Goal: Task Accomplishment & Management: Complete application form

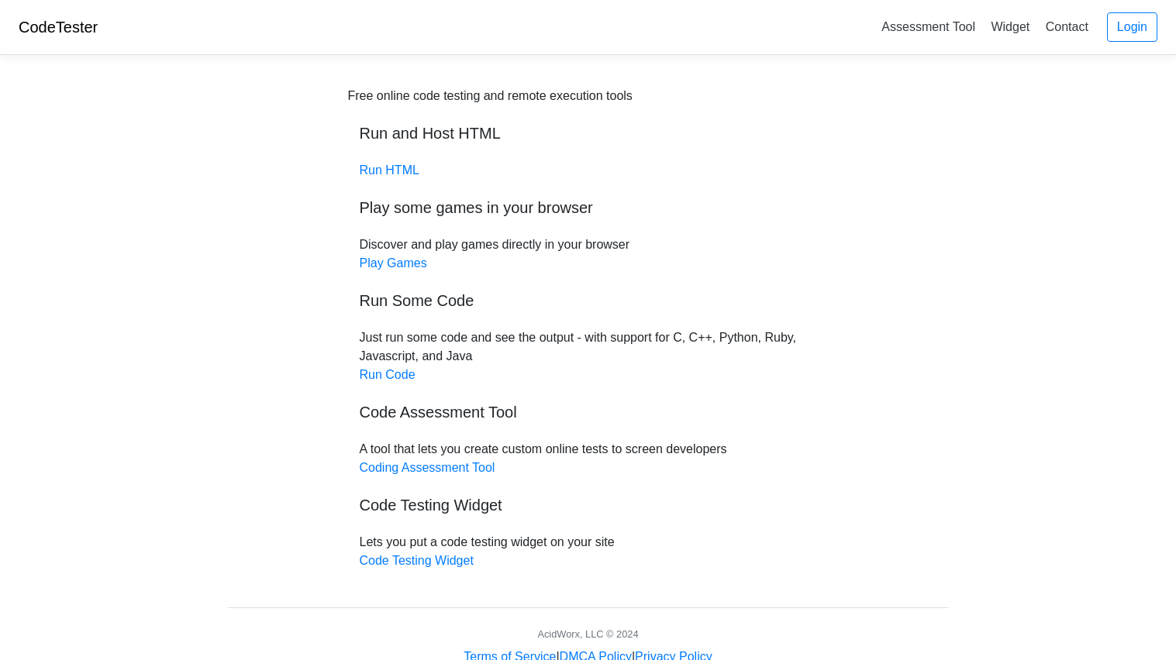
scroll to position [43, 0]
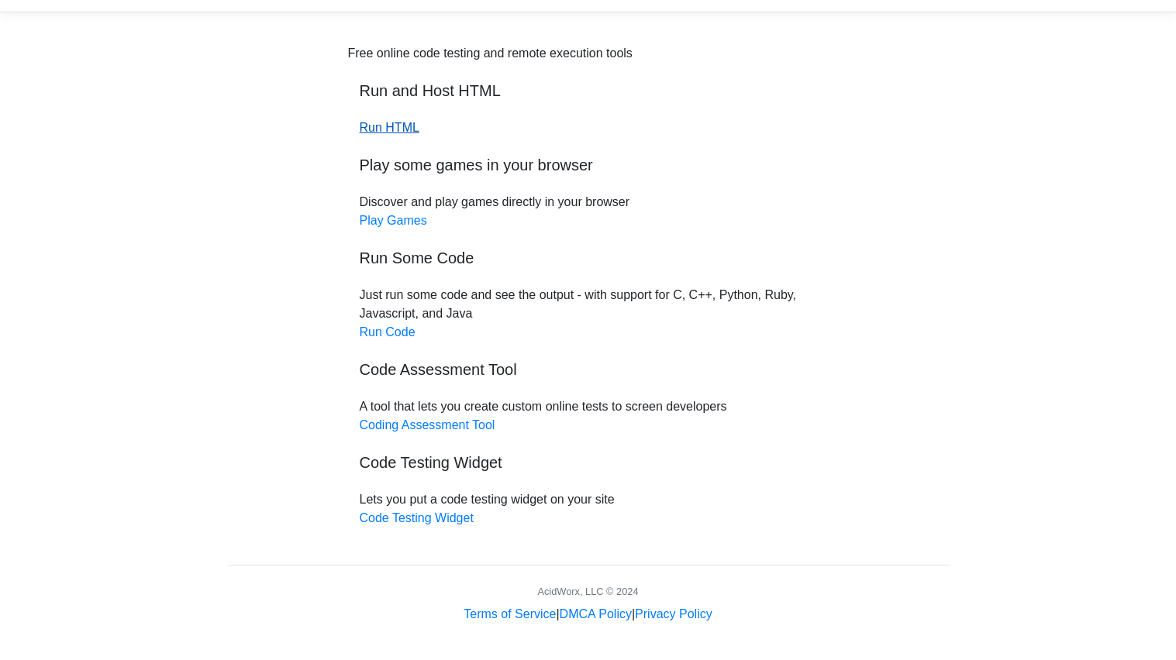
click at [398, 130] on link "Run HTML" at bounding box center [390, 127] width 60 height 13
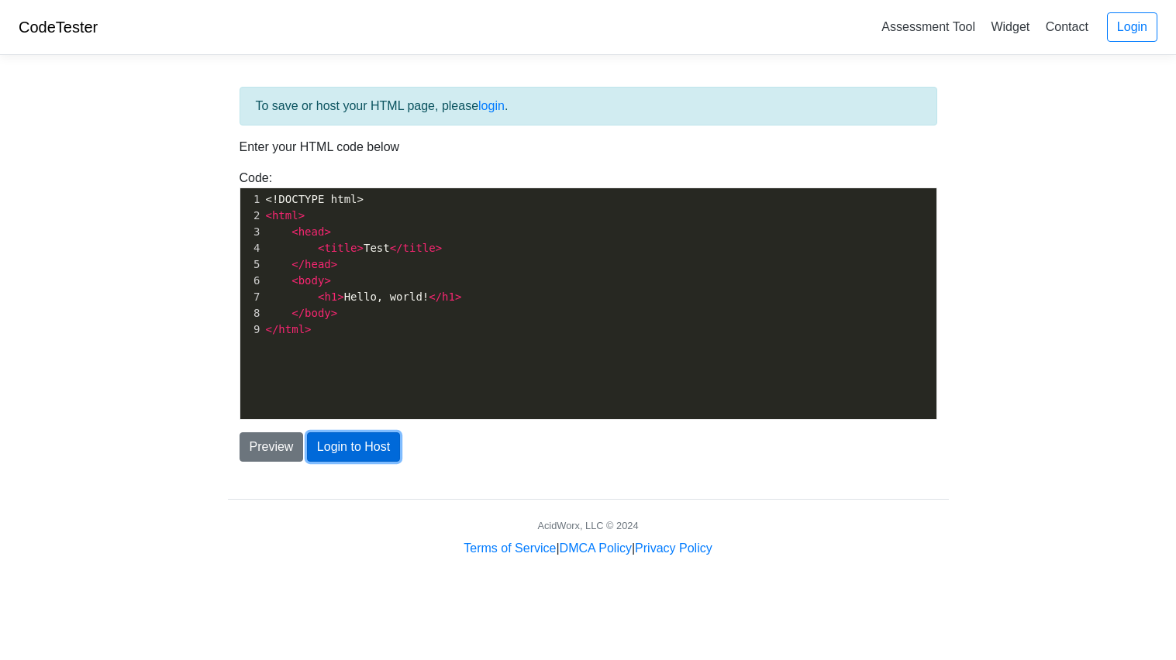
click at [339, 456] on button "Login to Host" at bounding box center [353, 446] width 93 height 29
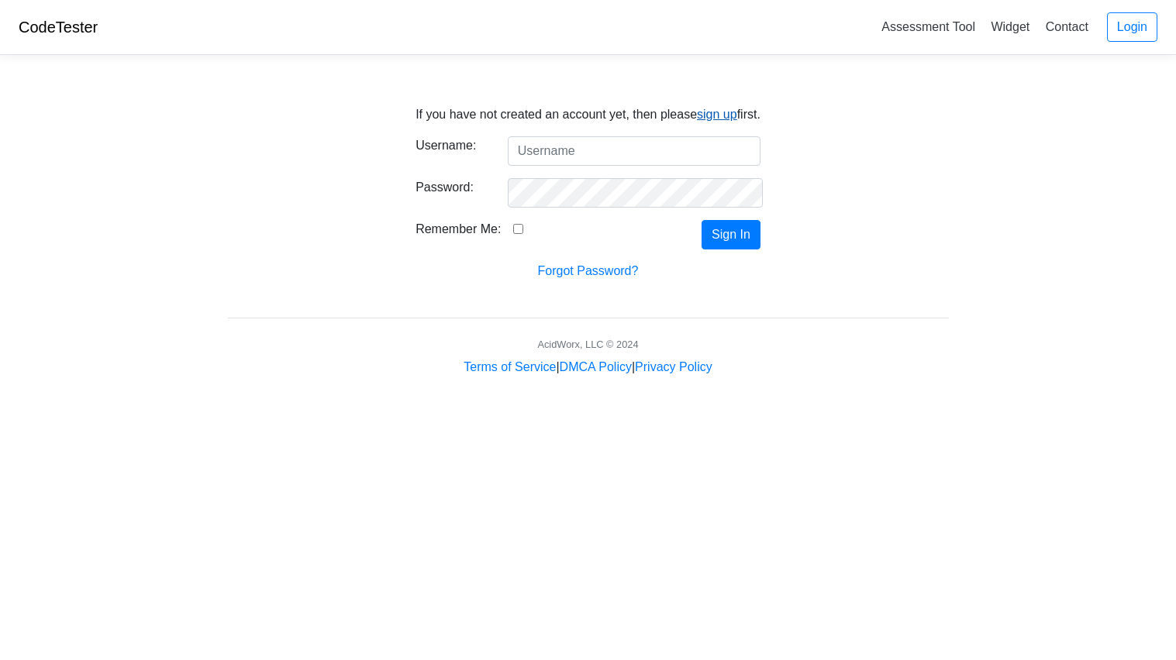
click at [711, 113] on link "sign up" at bounding box center [717, 114] width 40 height 13
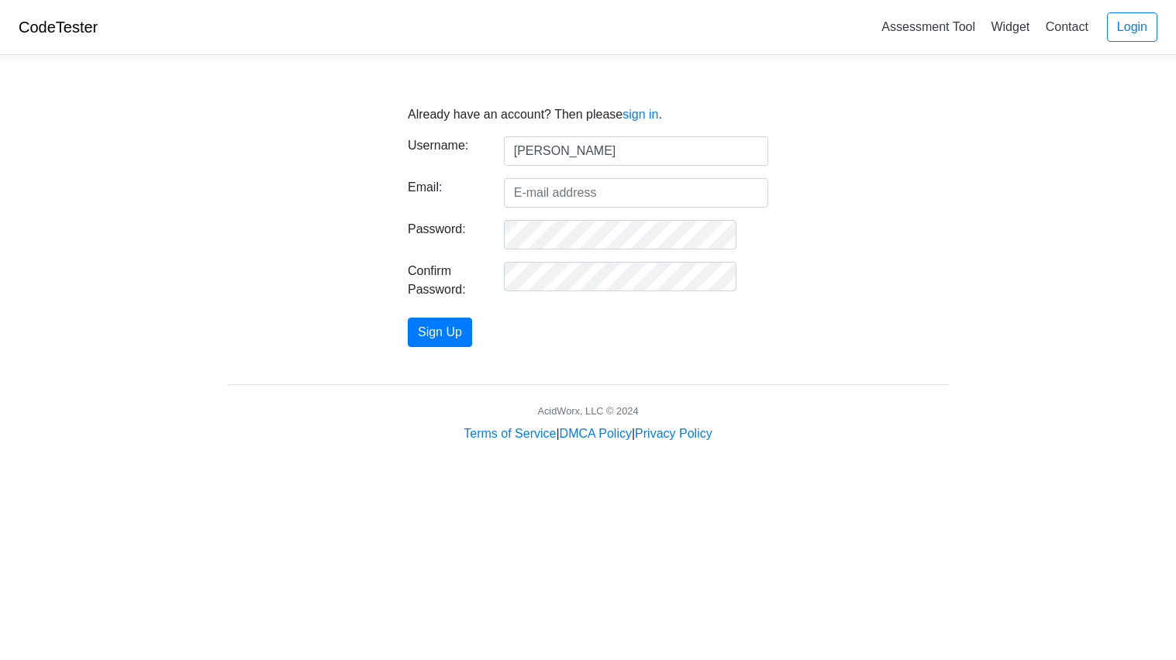
type input "carson"
click at [544, 202] on input "Email:" at bounding box center [636, 192] width 264 height 29
type input "hansen.xarson@sedalia200.org"
click at [408, 318] on button "Sign Up" at bounding box center [440, 332] width 64 height 29
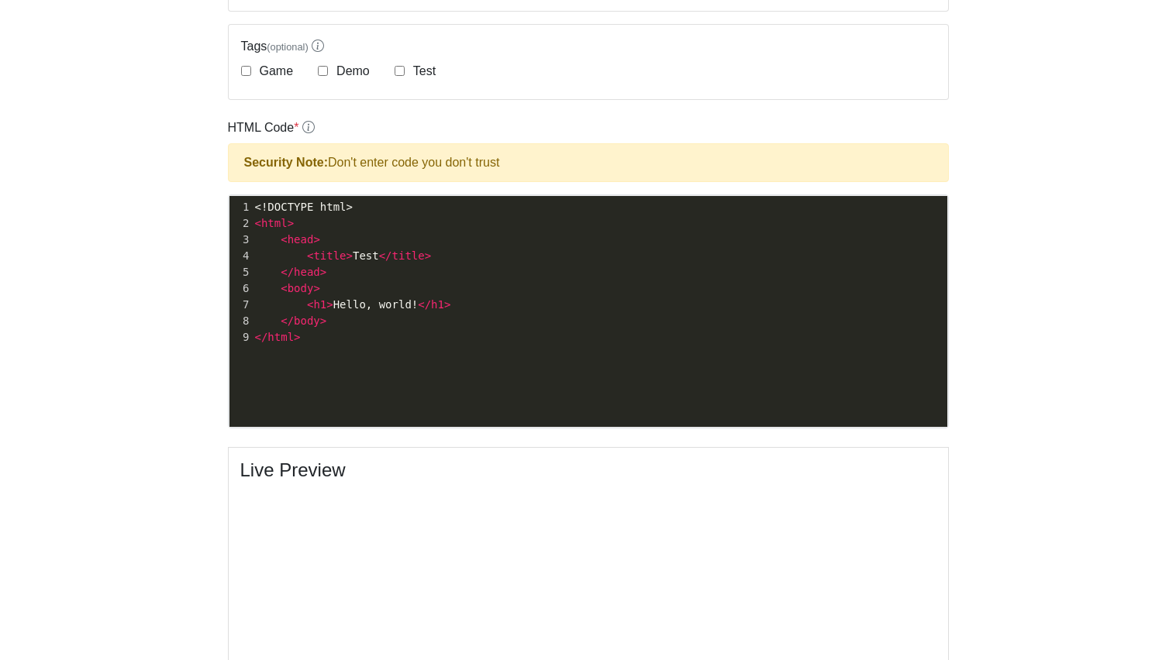
scroll to position [432, 0]
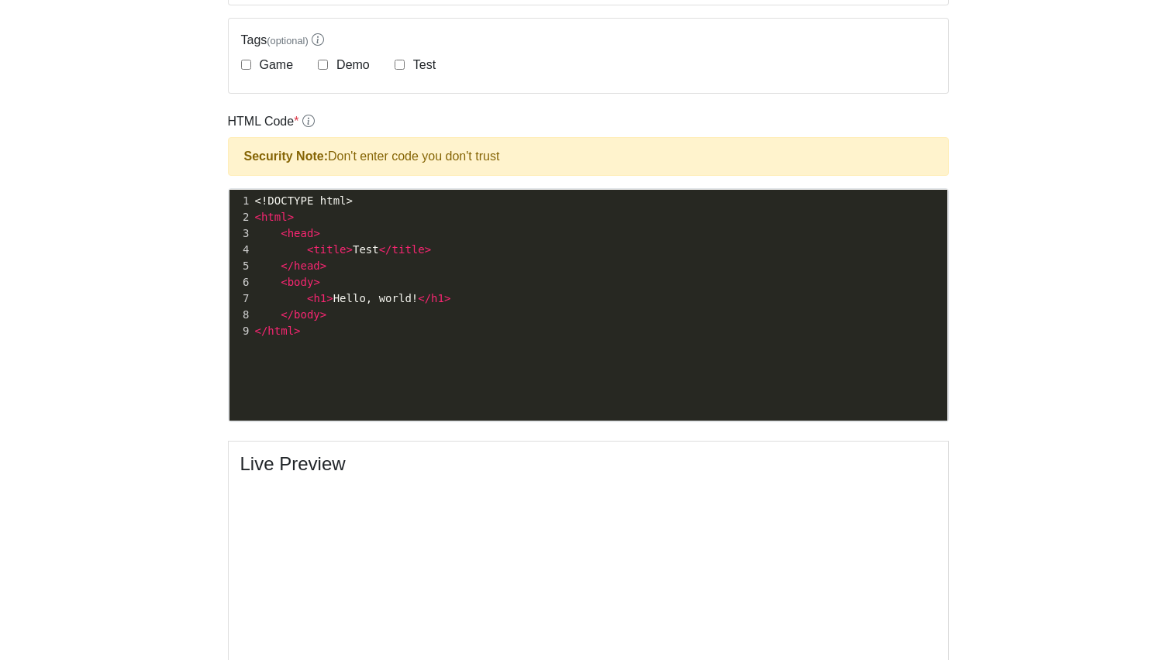
click at [507, 334] on pre "</ html >" at bounding box center [599, 331] width 695 height 16
type textarea "<!DOCTYPE html> <html> <head> <title>Test</title> </head> <body> <h1>Hello, wor…"
click at [409, 232] on div "x 1 Retro Bowl College" at bounding box center [599, 317] width 741 height 254
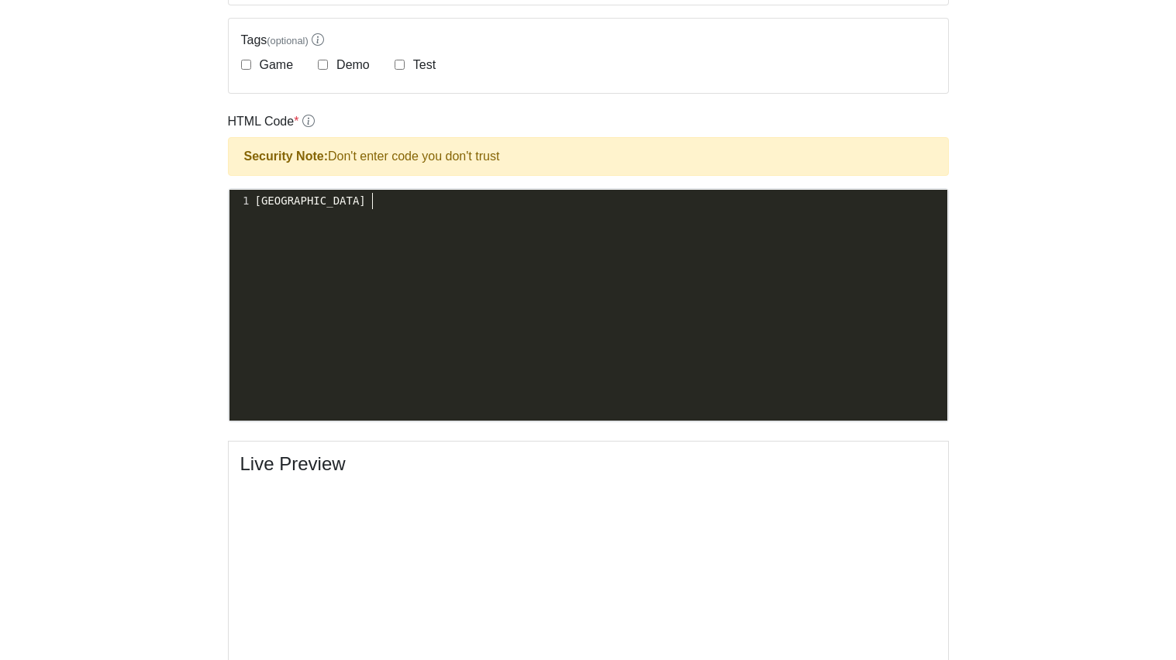
type textarea "Retro Bowl College"
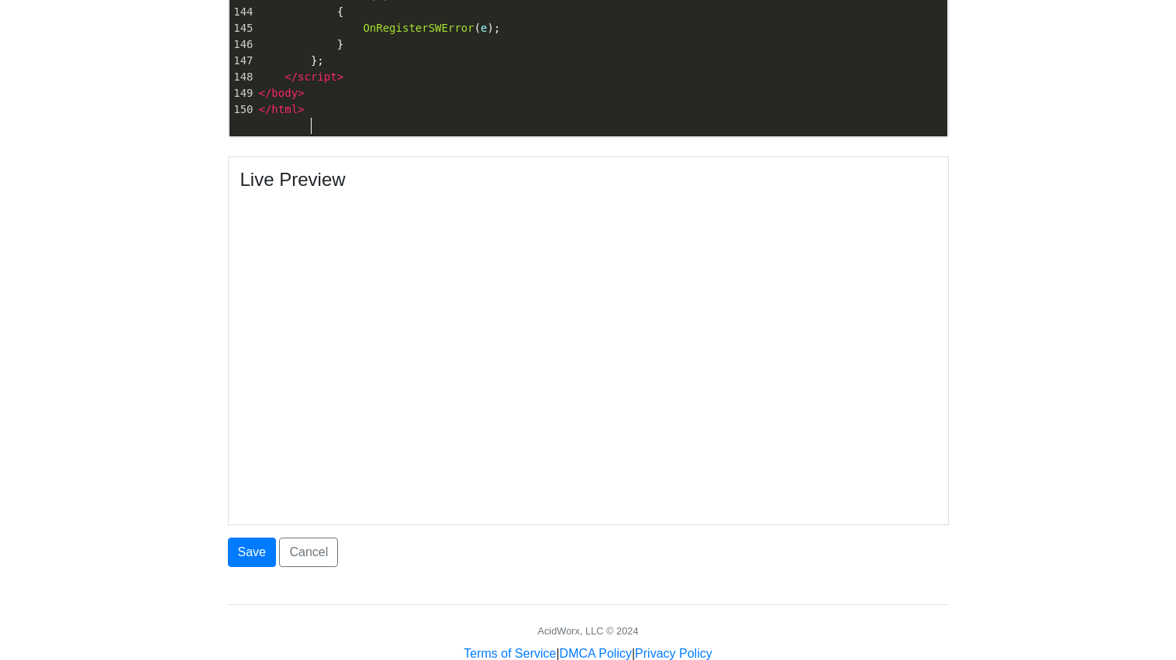
scroll to position [723, 0]
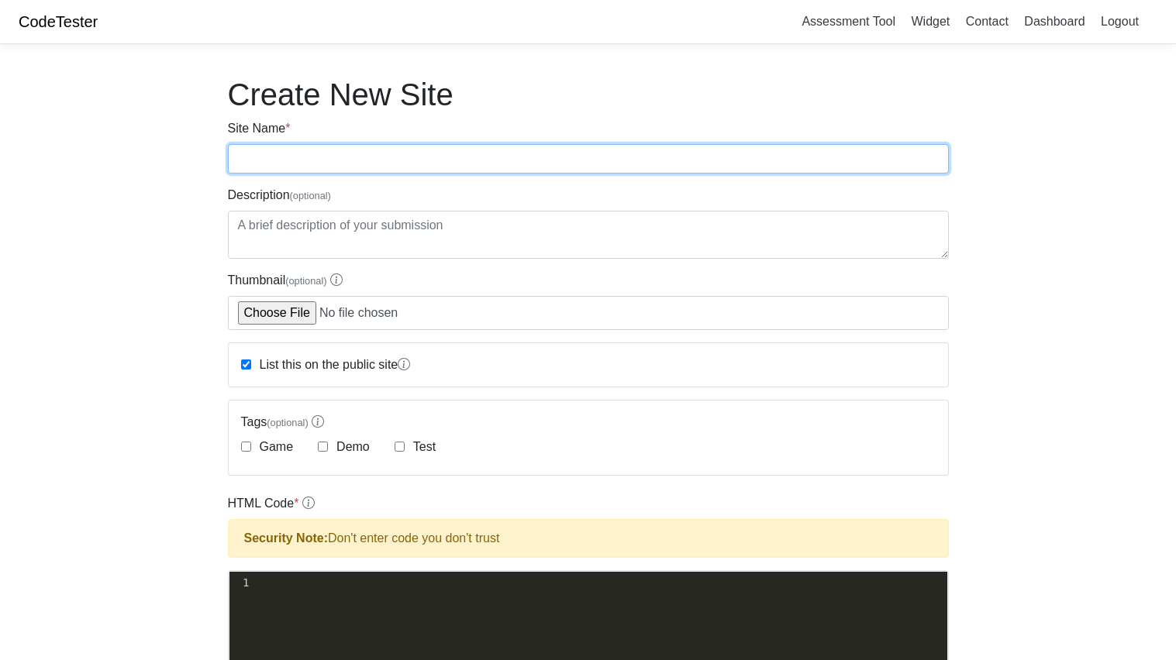
click at [400, 163] on input "Site Name *" at bounding box center [588, 158] width 721 height 29
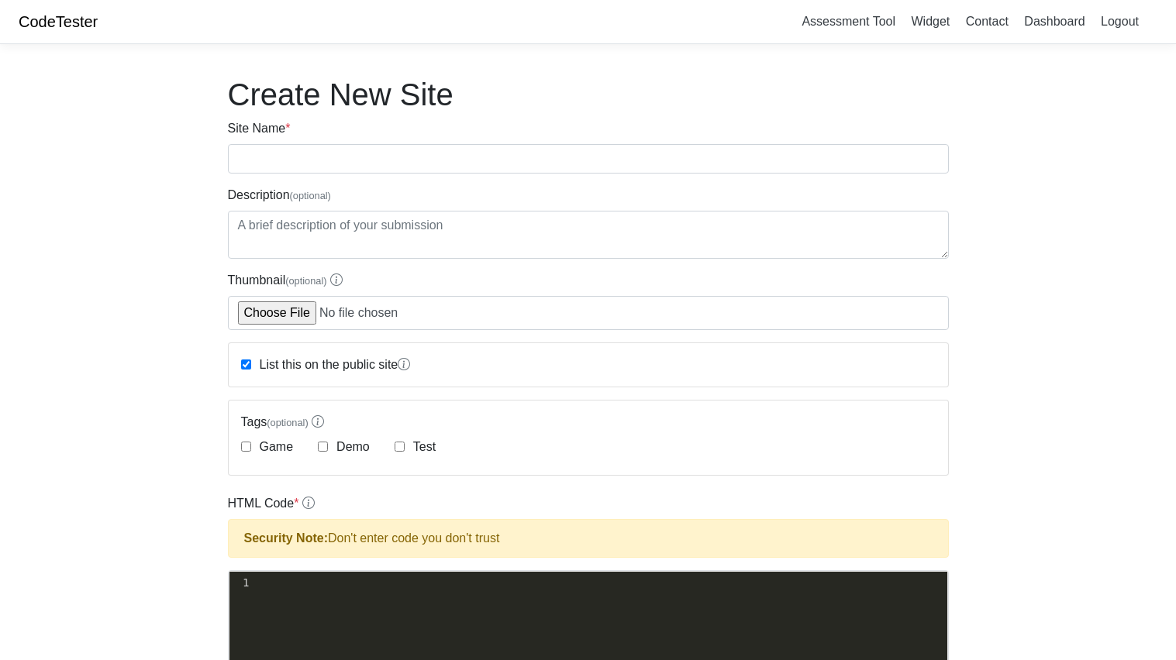
click at [32, 315] on body "CodeTester Assessment Tool Widget Contact Dashboard Logout Create New Site Site…" at bounding box center [588, 665] width 1176 height 1330
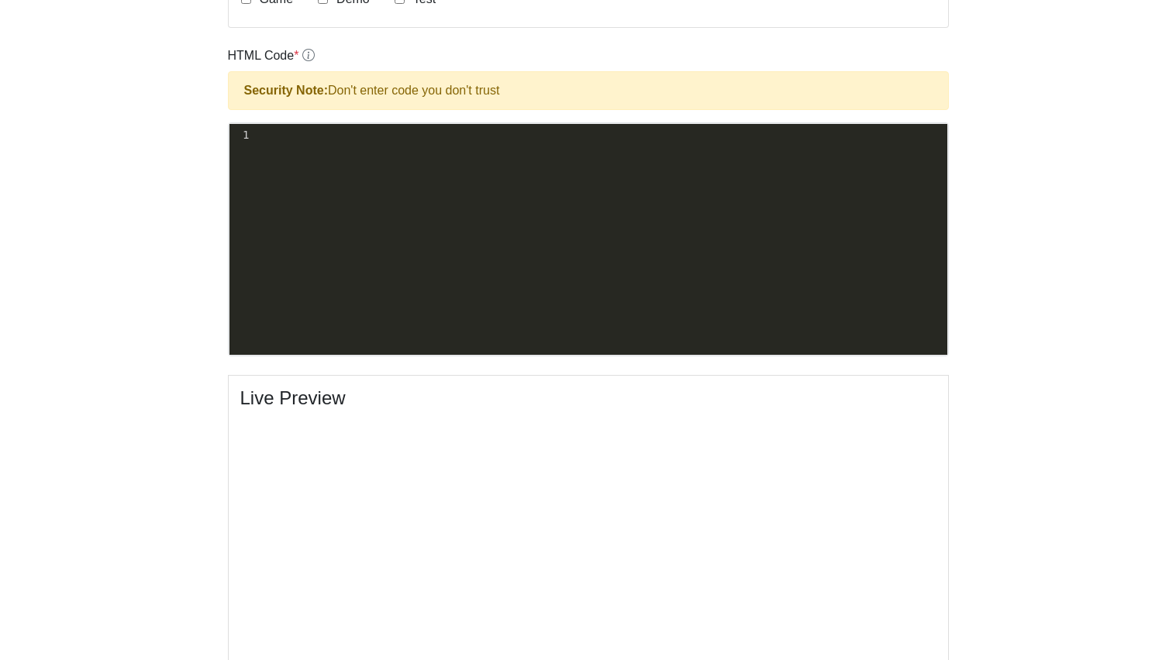
scroll to position [432, 0]
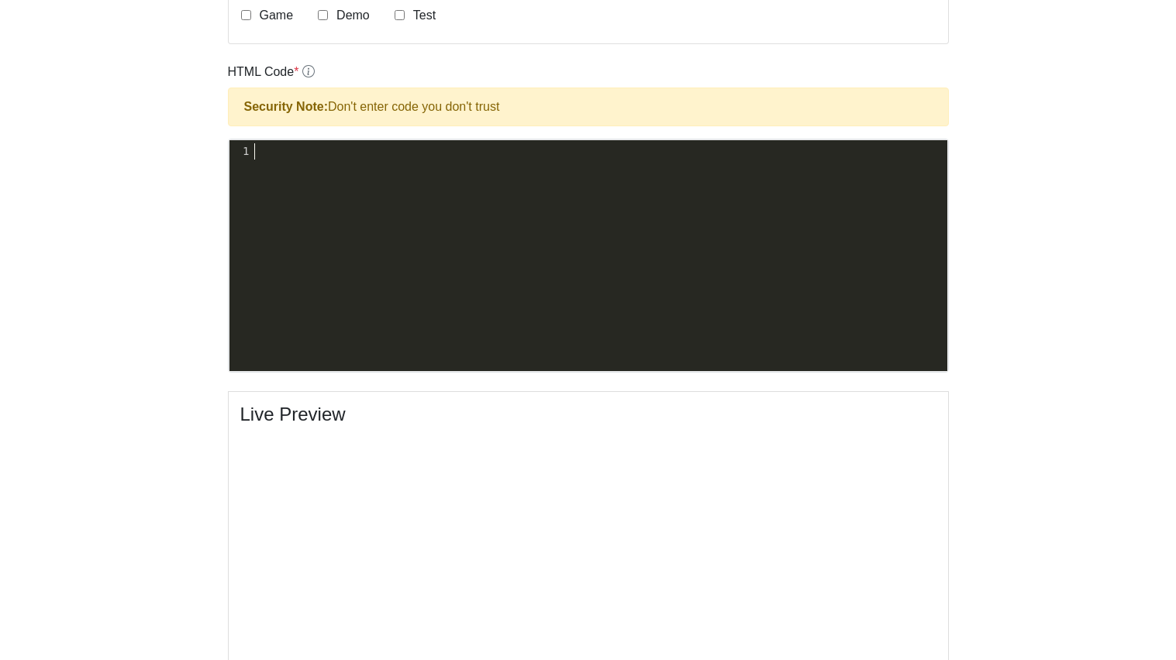
click at [258, 157] on pre "​" at bounding box center [599, 151] width 695 height 16
click at [602, 275] on div "xxxxxxxxxx 1 [URL][DOMAIN_NAME]" at bounding box center [599, 267] width 741 height 254
click at [353, 277] on div "xxxxxxxxxx 1 ​" at bounding box center [599, 267] width 741 height 254
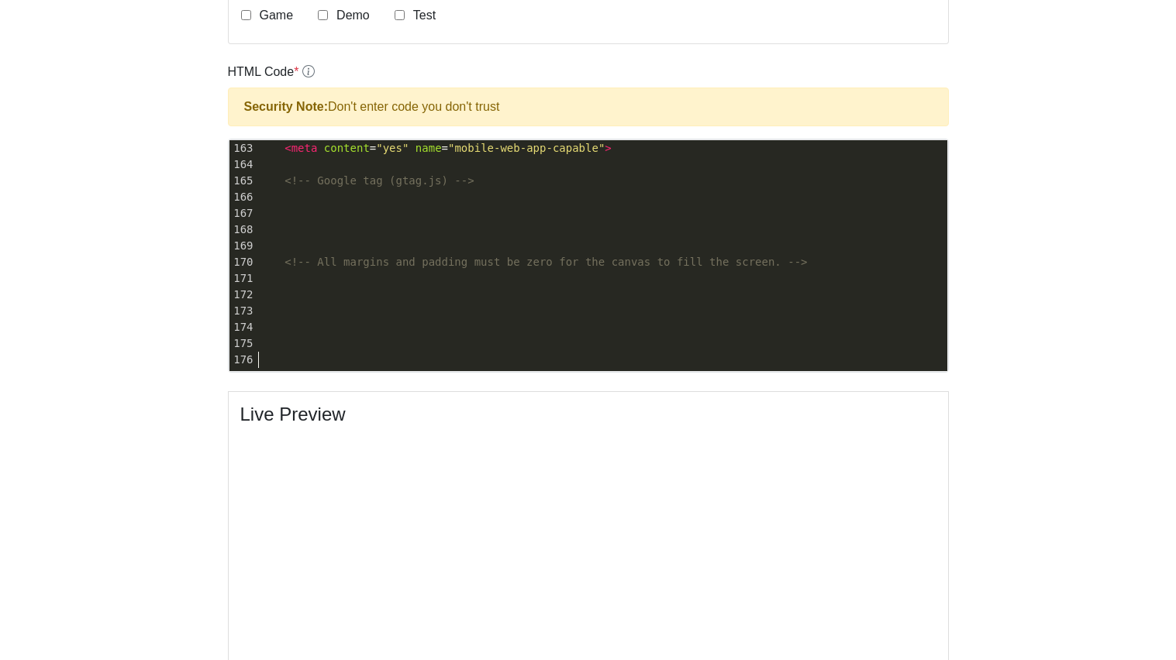
click at [353, 277] on pre at bounding box center [601, 278] width 691 height 16
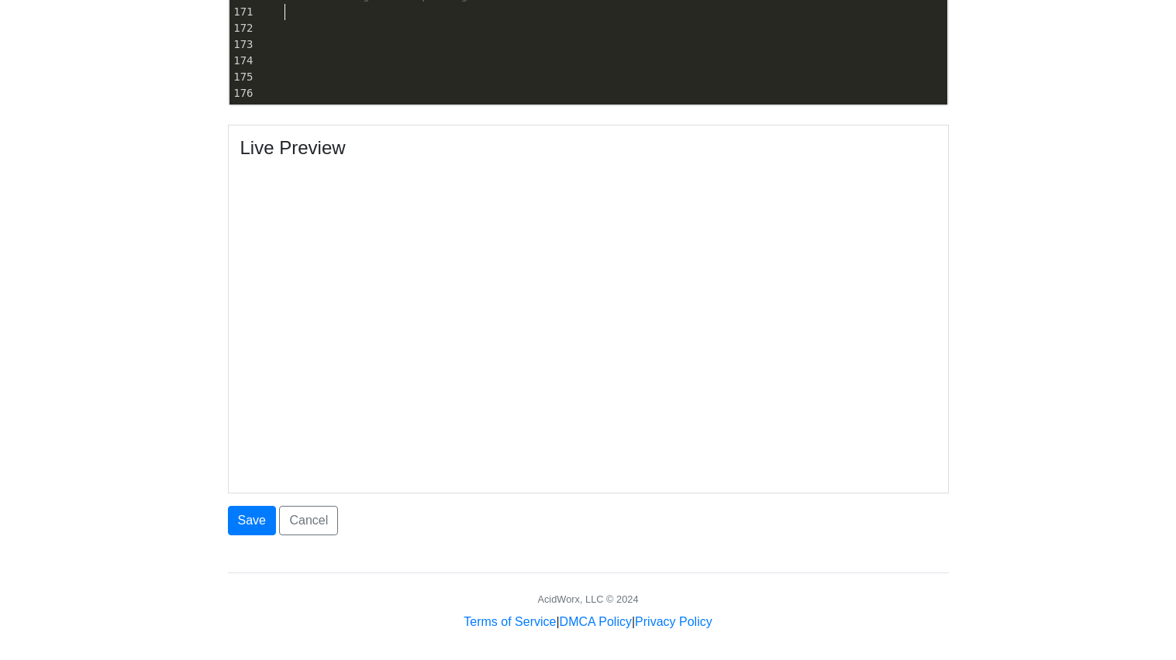
scroll to position [706, 0]
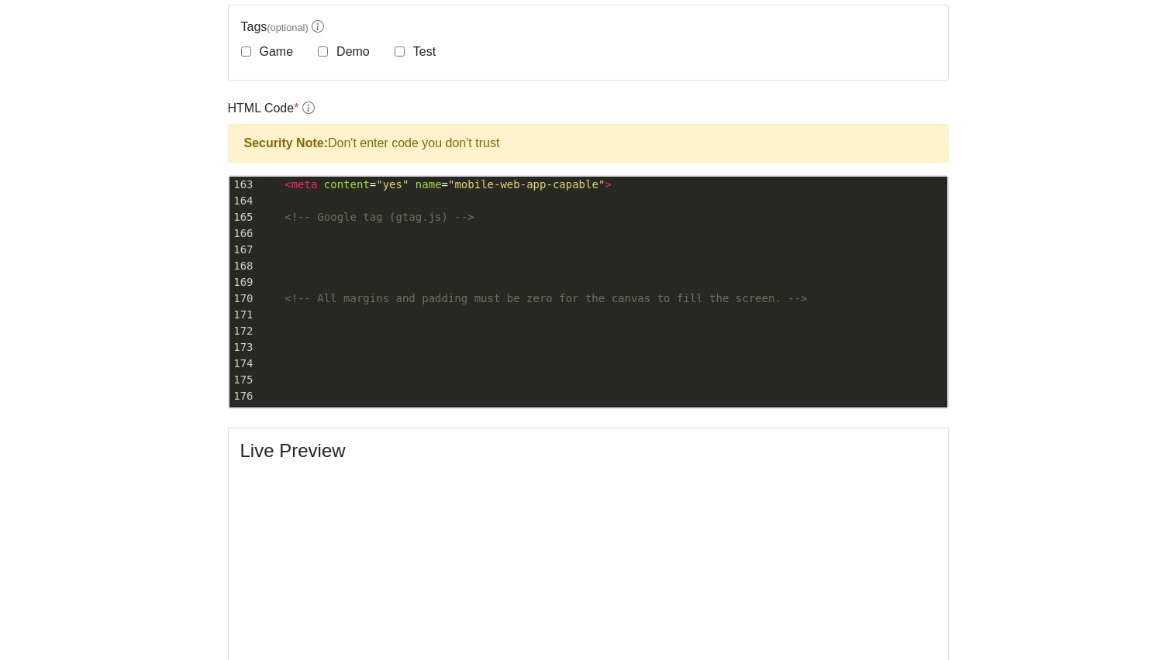
scroll to position [0, 0]
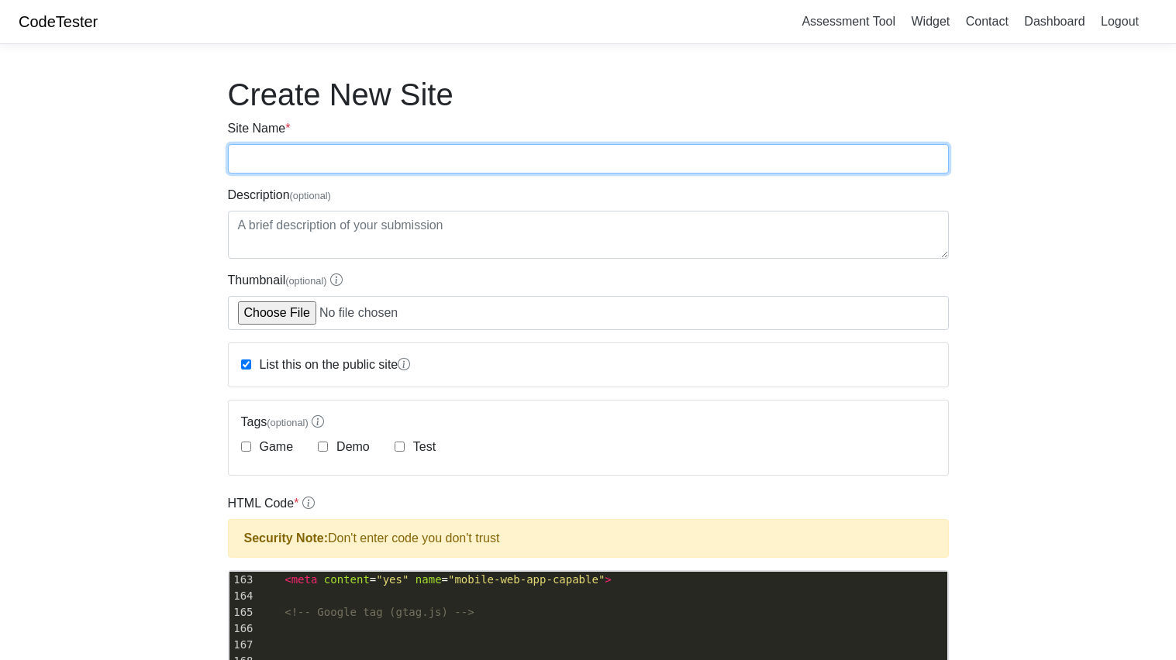
click at [399, 165] on input "Site Name *" at bounding box center [588, 158] width 721 height 29
type input "[PERSON_NAME]"
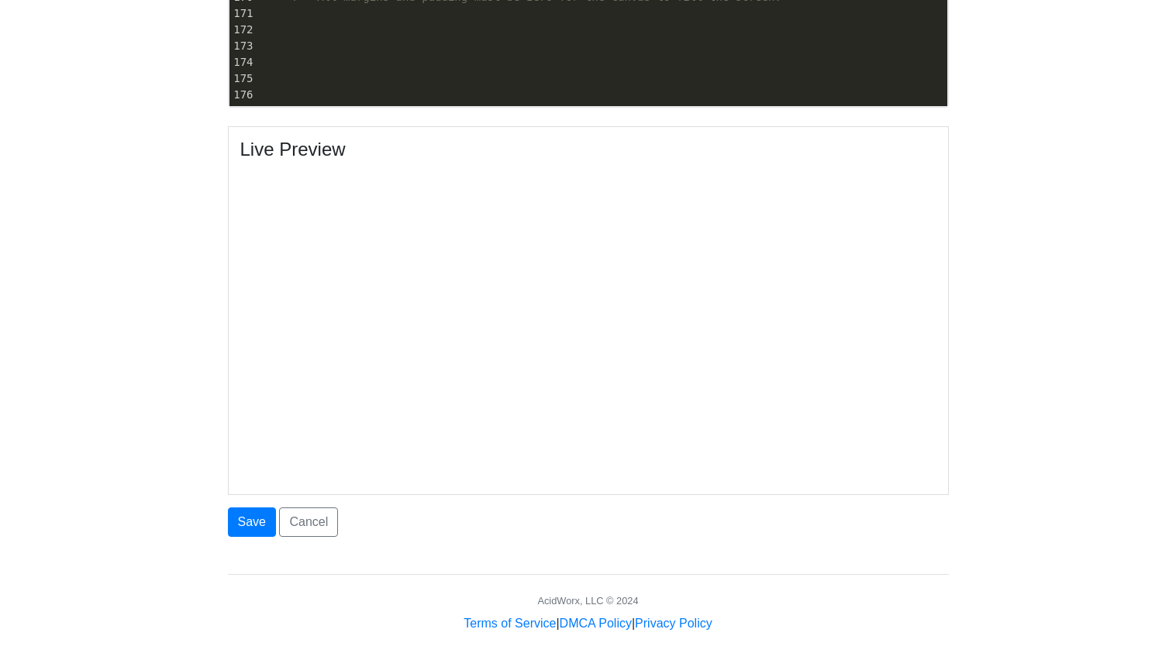
scroll to position [706, 0]
